Goal: Browse casually

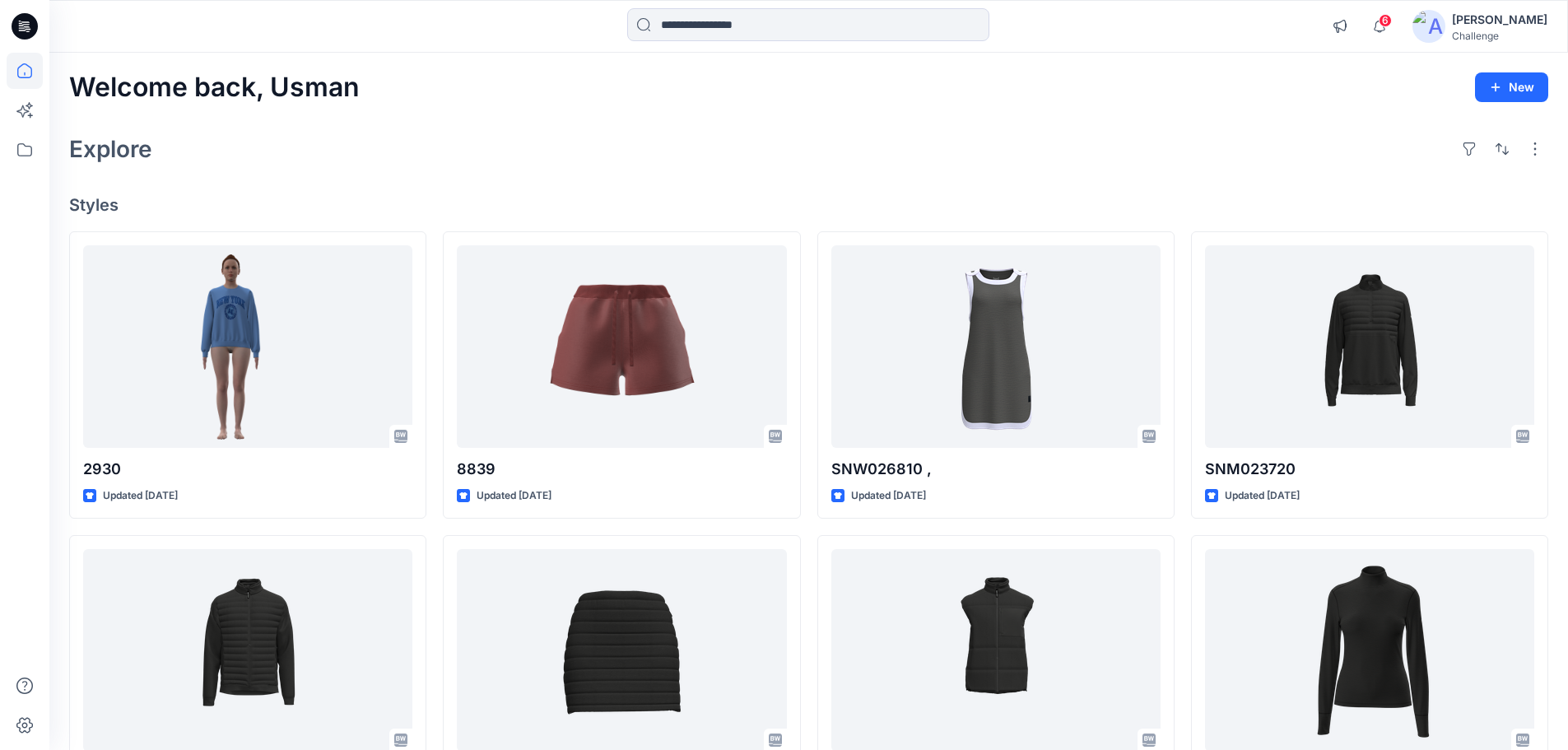
click at [480, 167] on div "Explore" at bounding box center [808, 149] width 1479 height 40
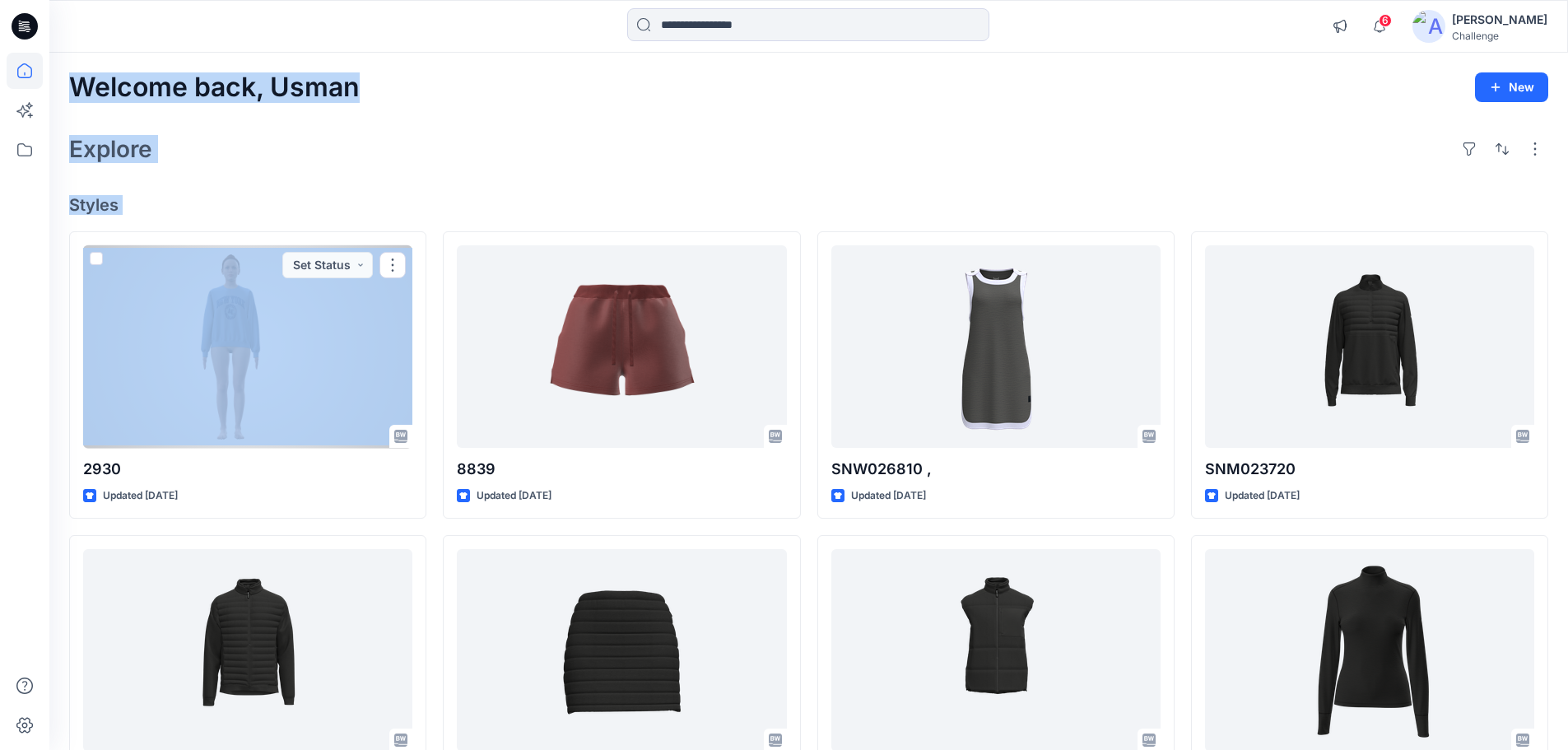
drag, startPoint x: 66, startPoint y: 84, endPoint x: 366, endPoint y: 142, distance: 305.6
click at [259, 373] on div "Welcome back, Usman New Explore Styles 2930 Updated [DATE] Set Status SNM023760…" at bounding box center [808, 629] width 1518 height 1153
click at [366, 141] on div "Explore" at bounding box center [808, 149] width 1479 height 40
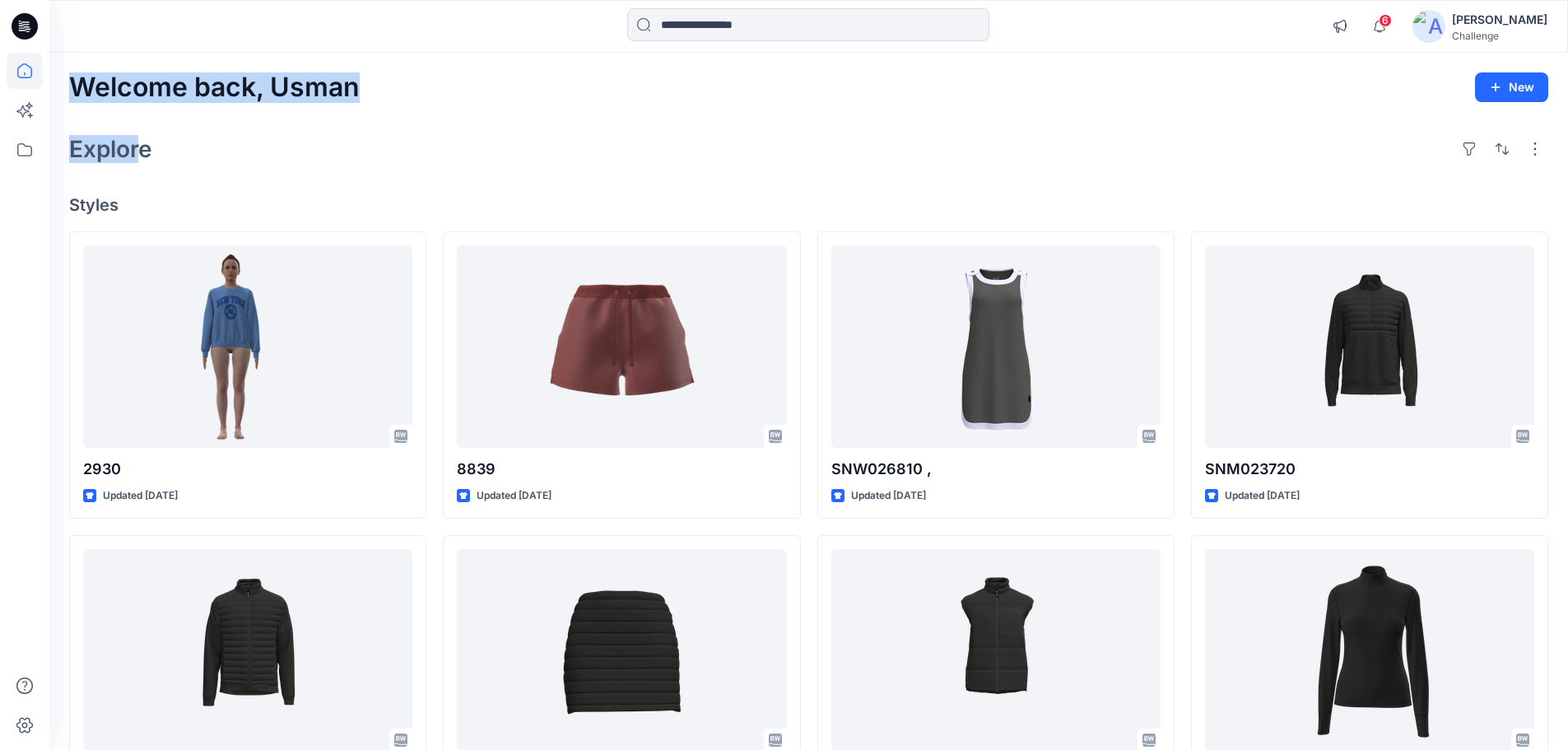
drag, startPoint x: 72, startPoint y: 88, endPoint x: 173, endPoint y: 154, distance: 120.7
click at [144, 153] on div "Welcome back, [PERSON_NAME] New Explore Styles 2930 Updated [DATE] SNM023760 Up…" at bounding box center [808, 629] width 1518 height 1153
click at [175, 154] on div "Explore" at bounding box center [808, 149] width 1479 height 40
drag, startPoint x: 148, startPoint y: 152, endPoint x: 64, endPoint y: 77, distance: 112.6
click at [64, 77] on div "Welcome back, [PERSON_NAME] New Explore Styles 2930 Updated [DATE] SNM023760 Up…" at bounding box center [808, 629] width 1518 height 1153
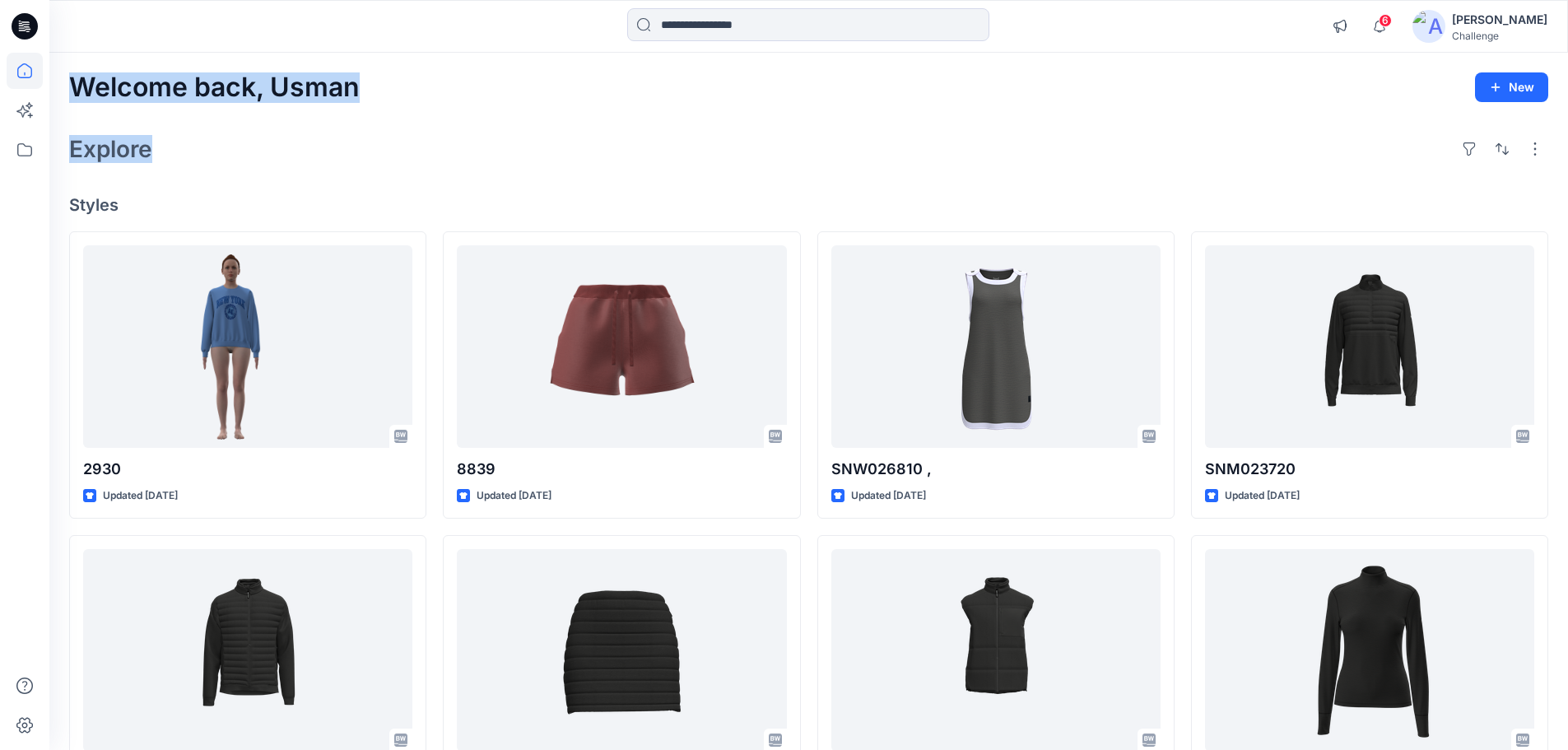
drag, startPoint x: 227, startPoint y: 159, endPoint x: 150, endPoint y: 132, distance: 81.6
click at [224, 159] on div "Explore" at bounding box center [808, 149] width 1479 height 40
click at [76, 88] on h2 "Welcome back, Usman" at bounding box center [214, 87] width 291 height 30
drag, startPoint x: 69, startPoint y: 86, endPoint x: 200, endPoint y: 200, distance: 173.7
click at [200, 200] on div "Welcome back, [PERSON_NAME] New Explore Styles 2930 Updated [DATE] SNM023760 Up…" at bounding box center [808, 629] width 1518 height 1153
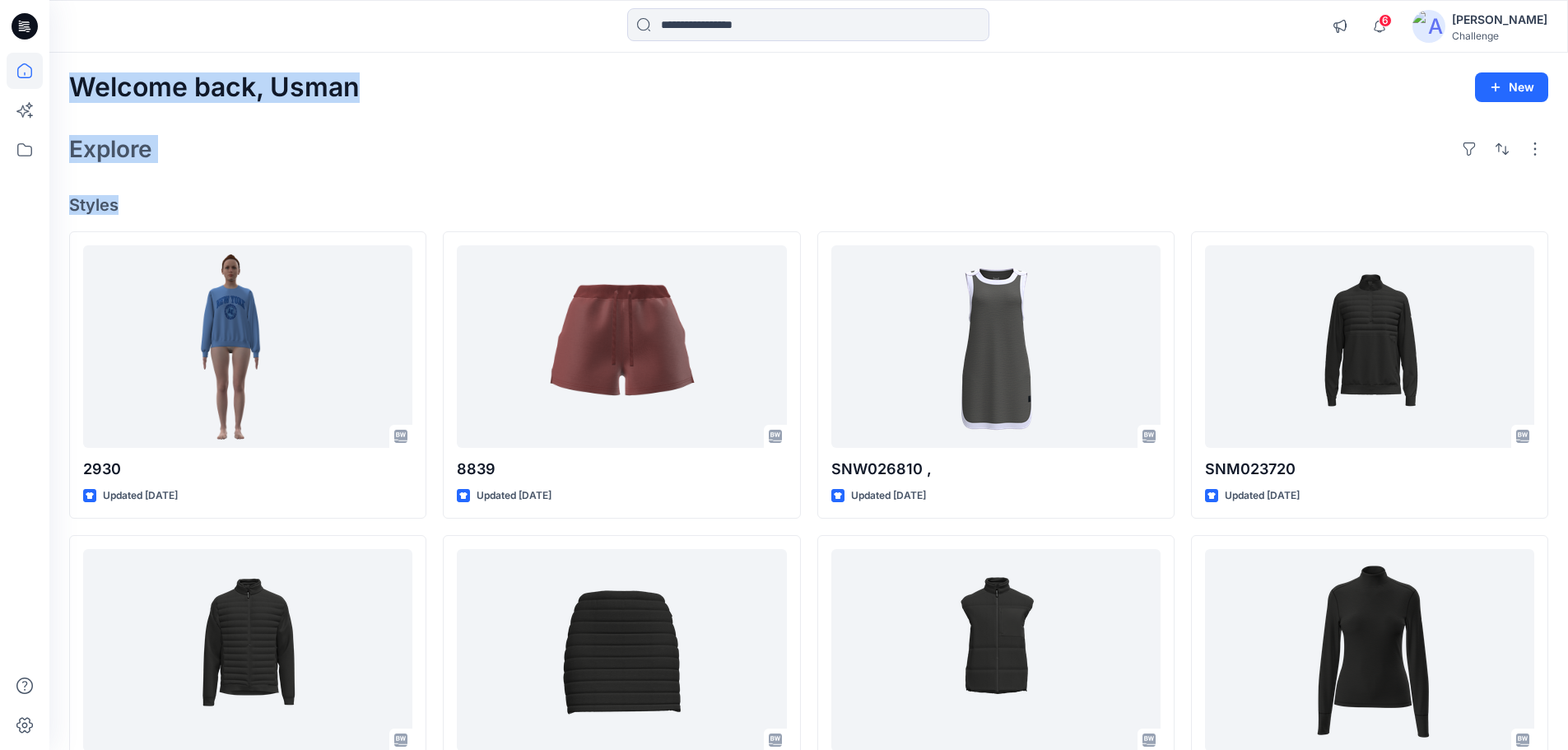
click at [196, 156] on div "Explore" at bounding box center [808, 149] width 1479 height 40
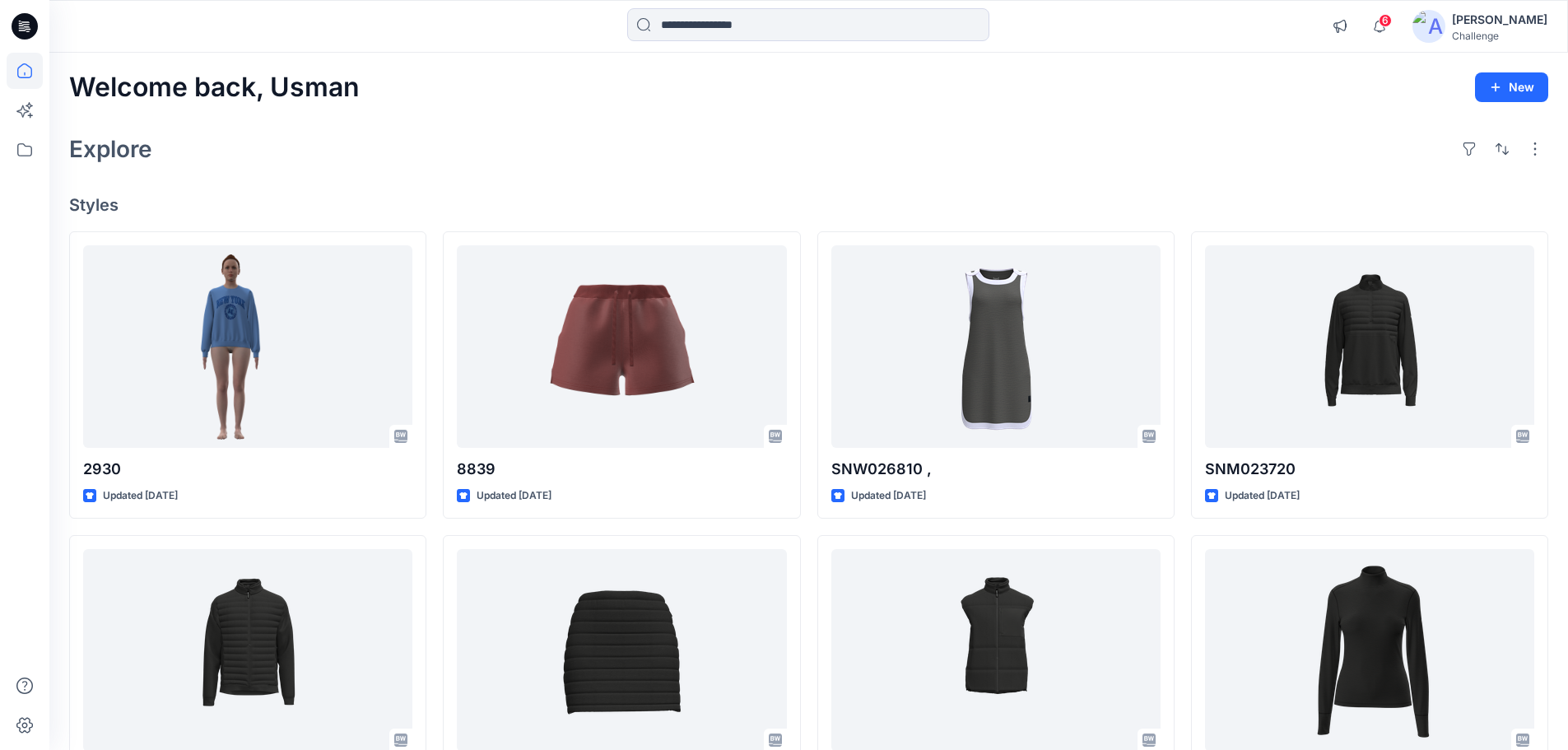
click at [466, 156] on div "Explore" at bounding box center [808, 149] width 1479 height 40
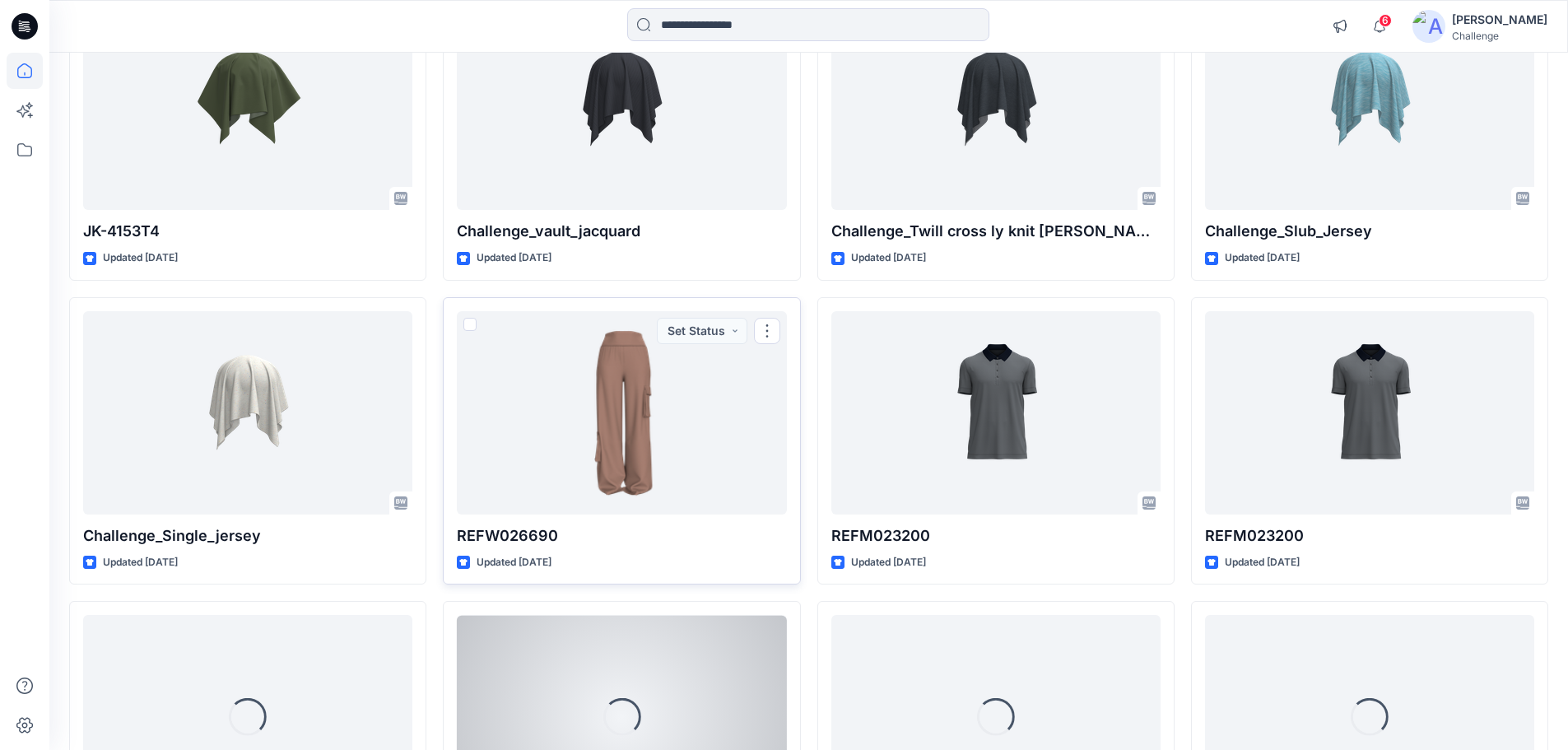
scroll to position [4104, 0]
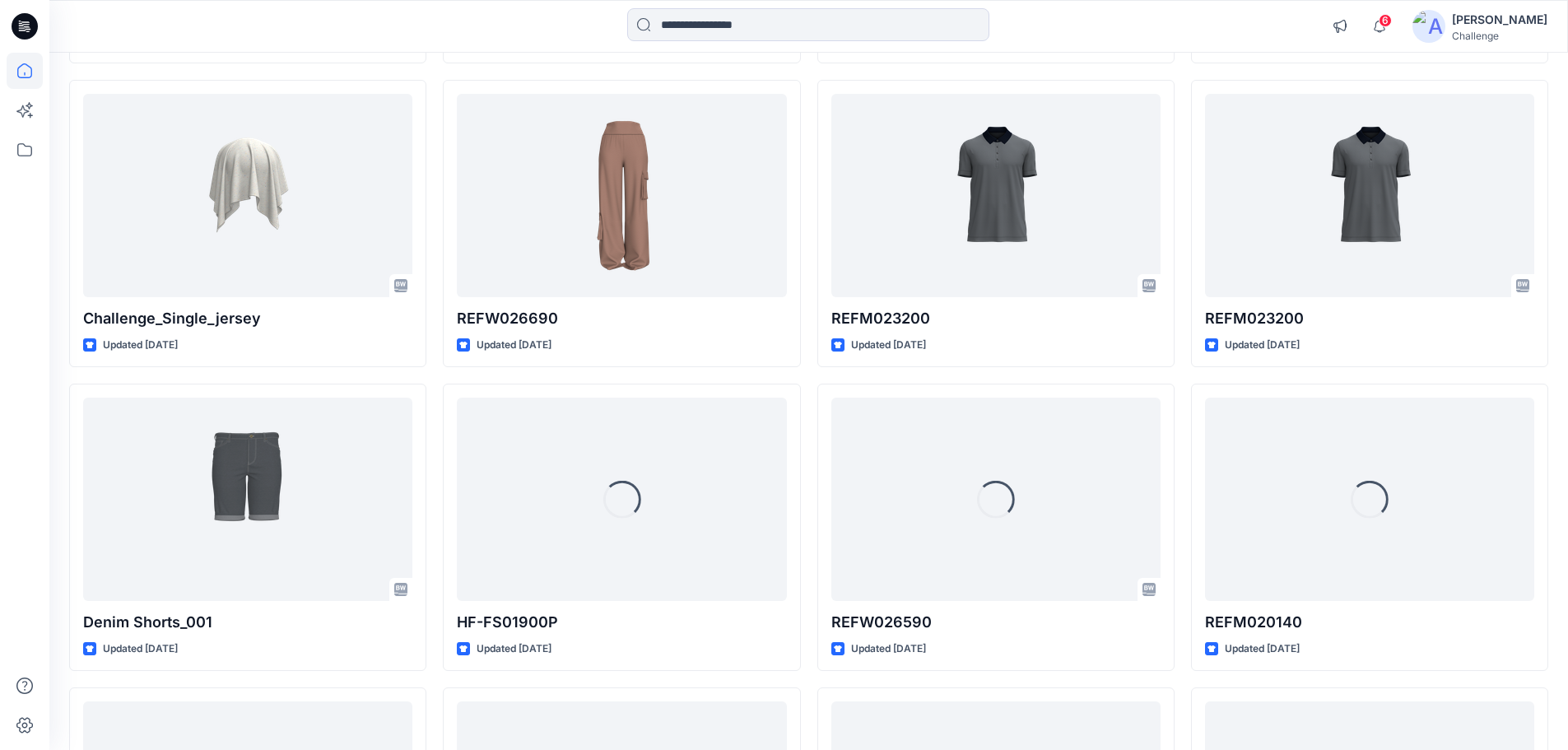
click at [17, 528] on div at bounding box center [24, 401] width 36 height 698
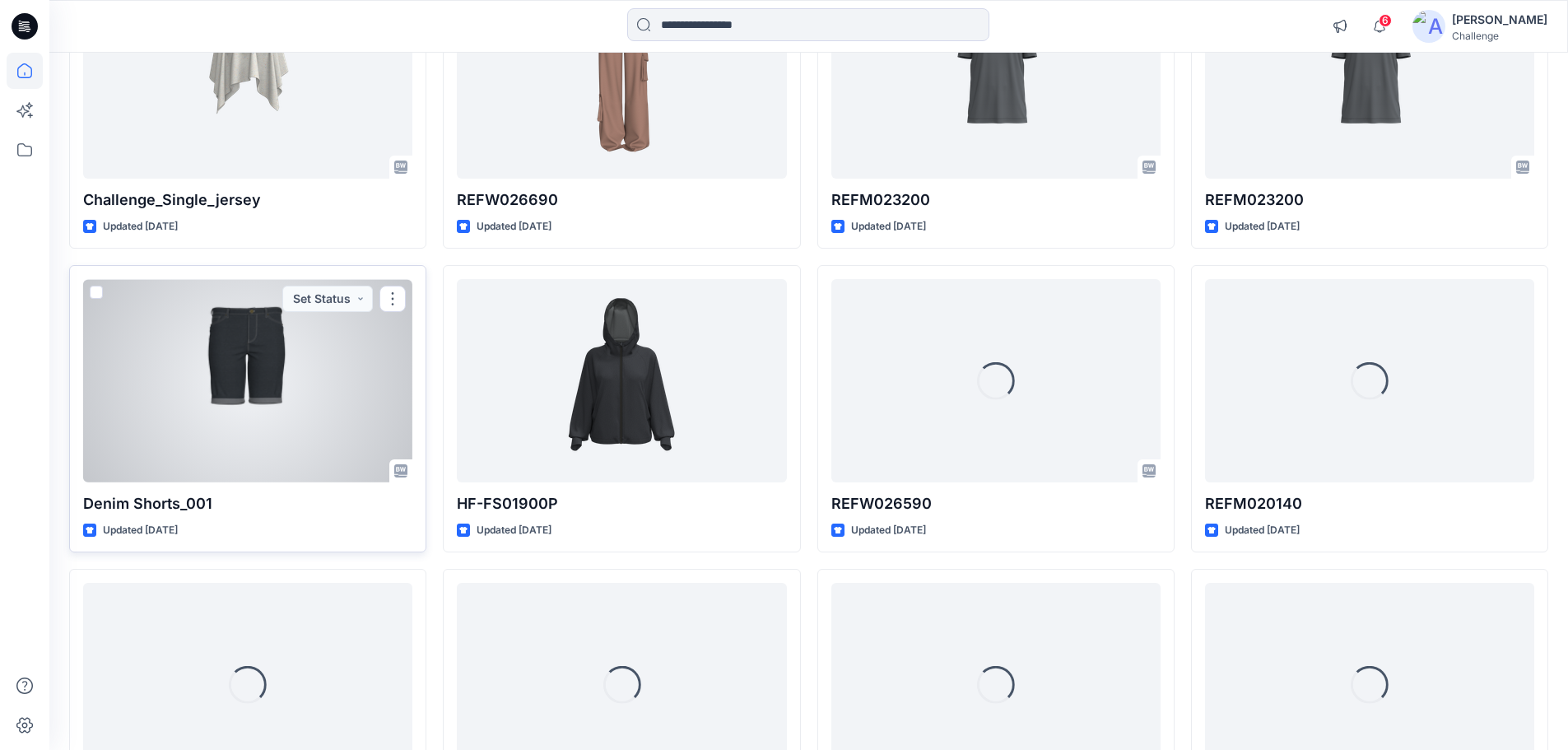
scroll to position [4434, 0]
